Goal: Browse casually: Explore the website without a specific task or goal

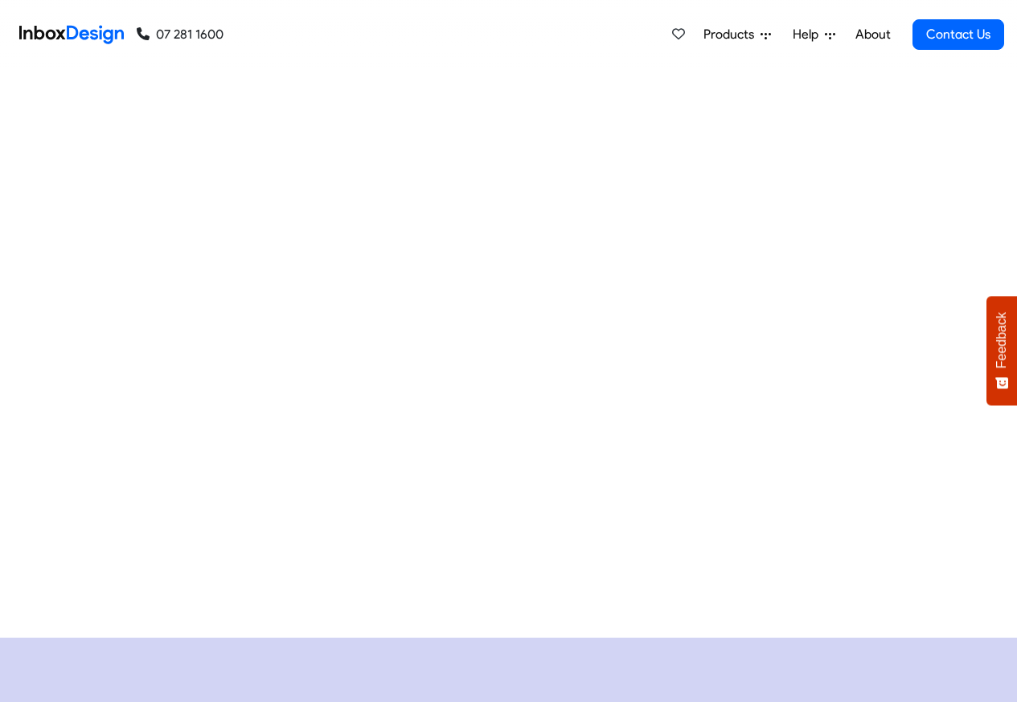
checkbox input "true"
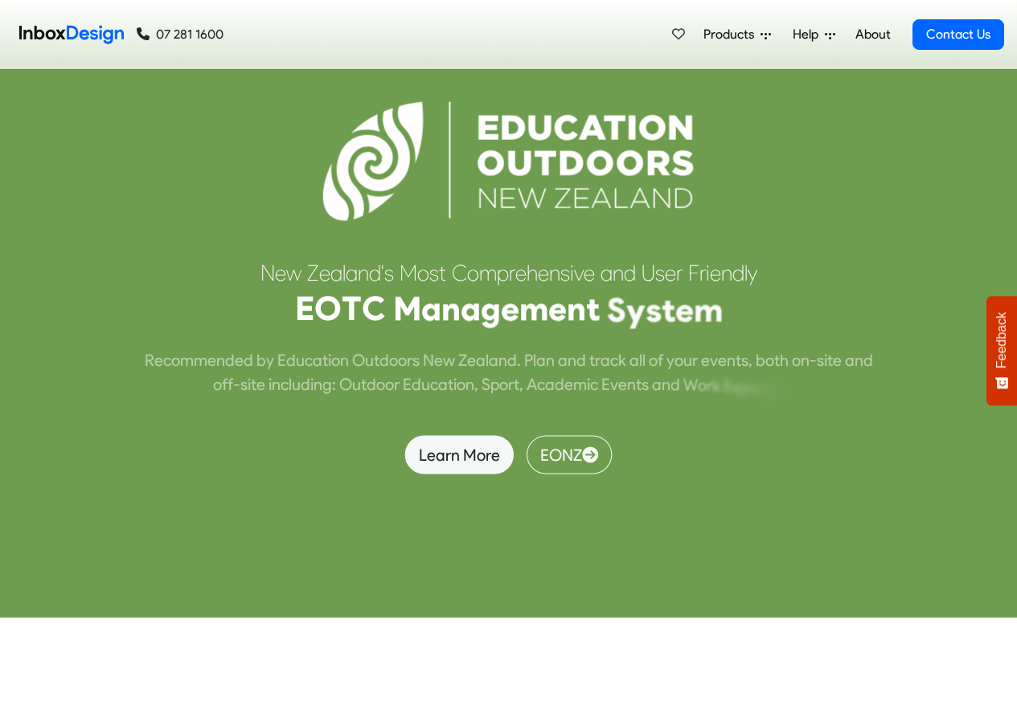
checkbox input "true"
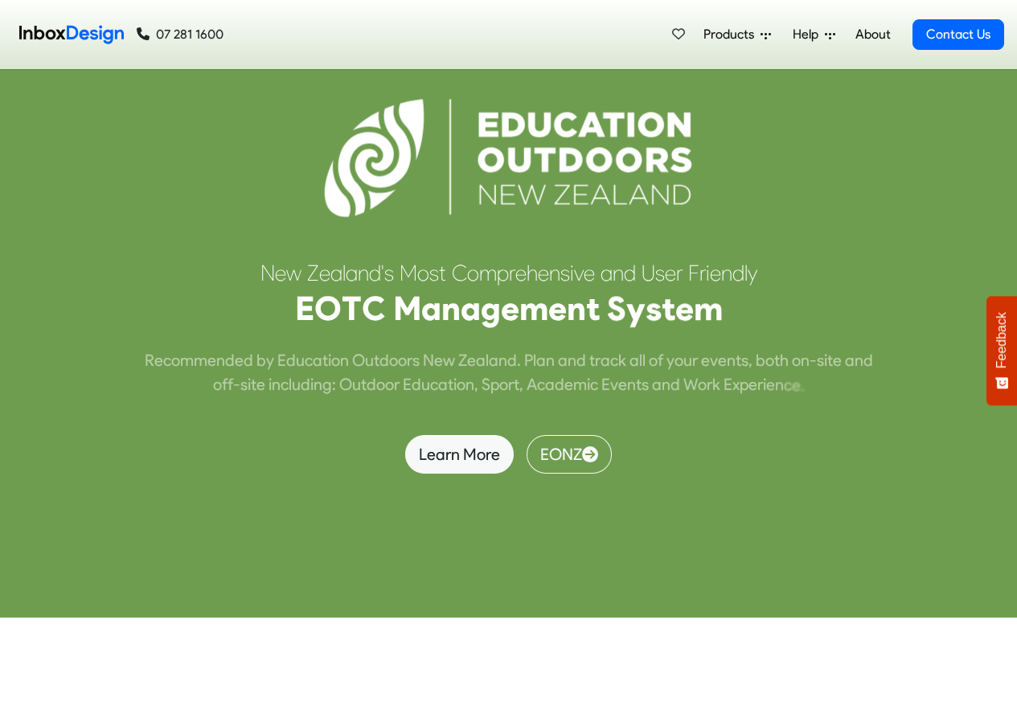
scroll to position [9594, 0]
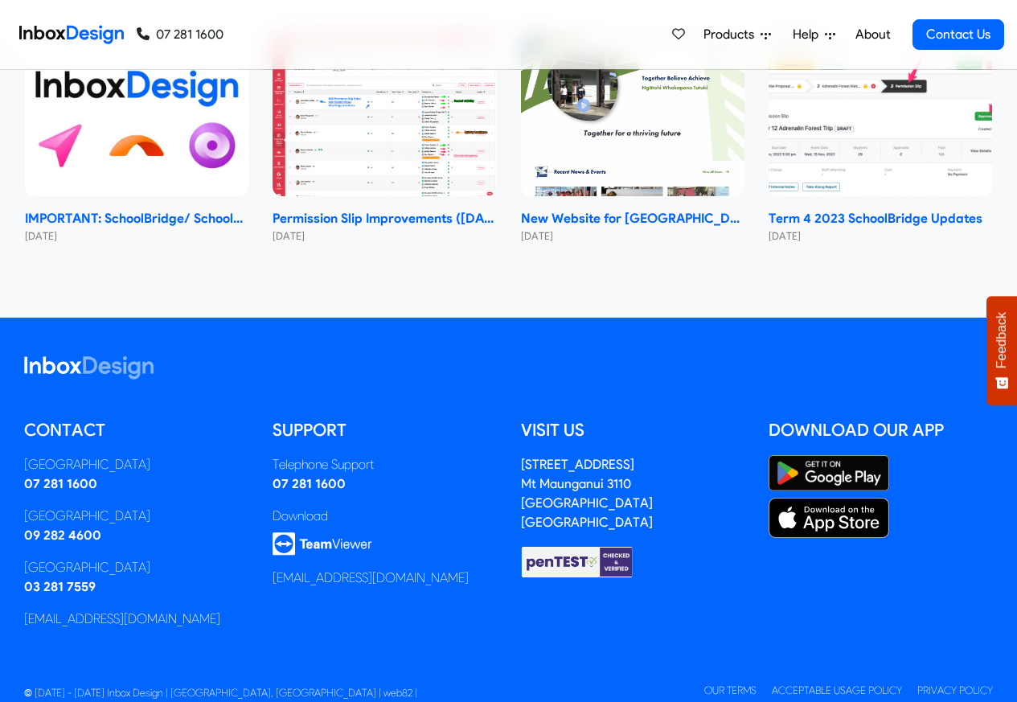
checkbox input "true"
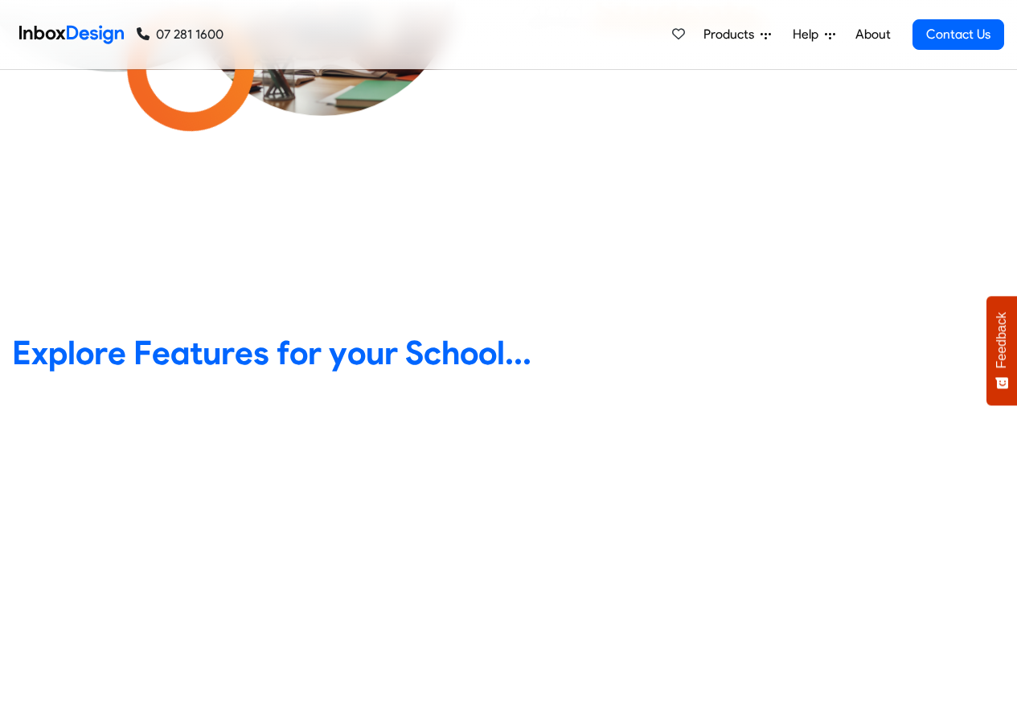
scroll to position [579, 0]
